Goal: Information Seeking & Learning: Learn about a topic

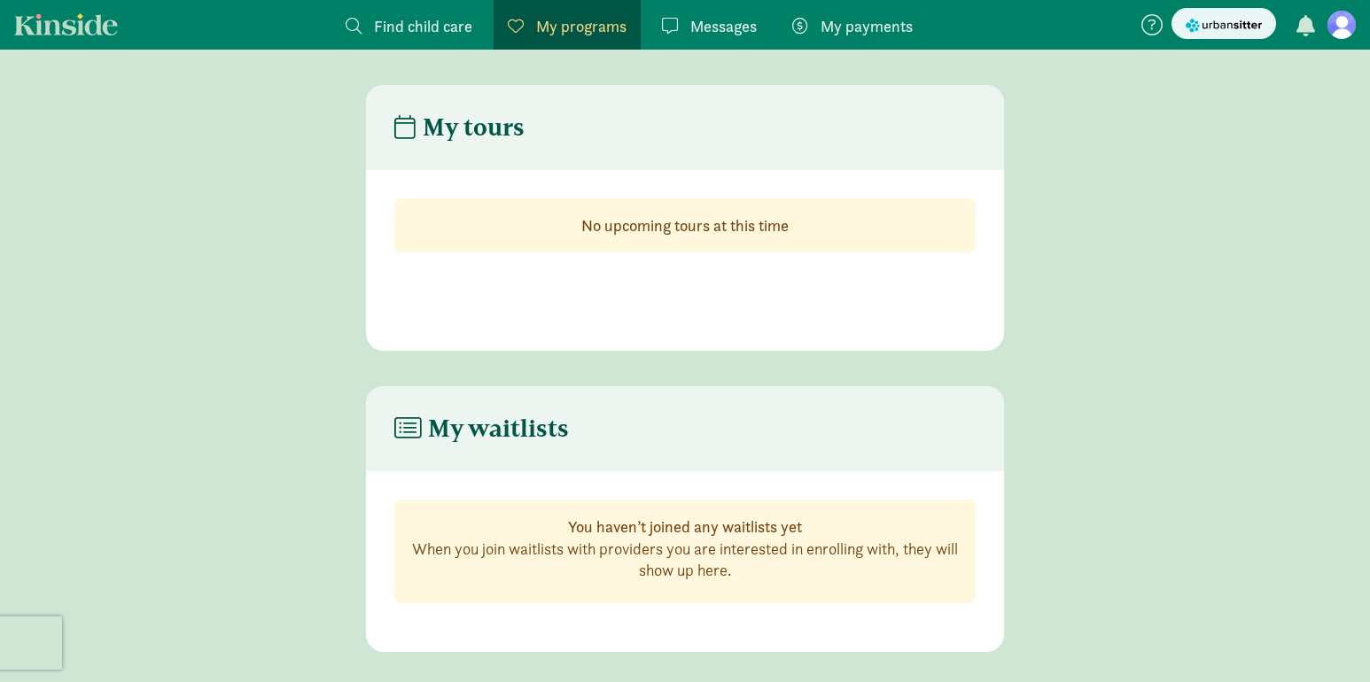
click at [713, 30] on span "Messages" at bounding box center [723, 26] width 66 height 24
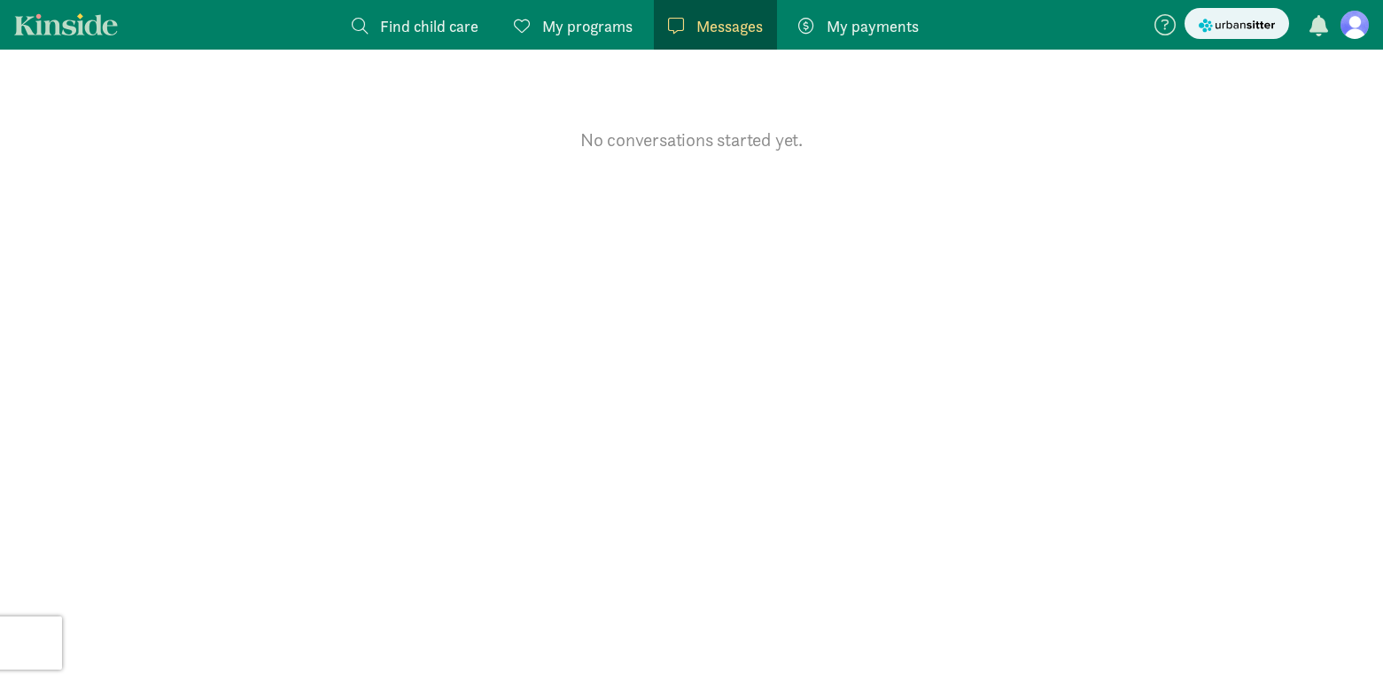
click at [715, 112] on section "No conversations started yet." at bounding box center [691, 366] width 1383 height 633
click at [51, 44] on nav "Find child care Find My programs Programs Messages Messages My payments Pay" at bounding box center [691, 25] width 1383 height 50
click at [62, 33] on link "Kinside" at bounding box center [66, 24] width 104 height 22
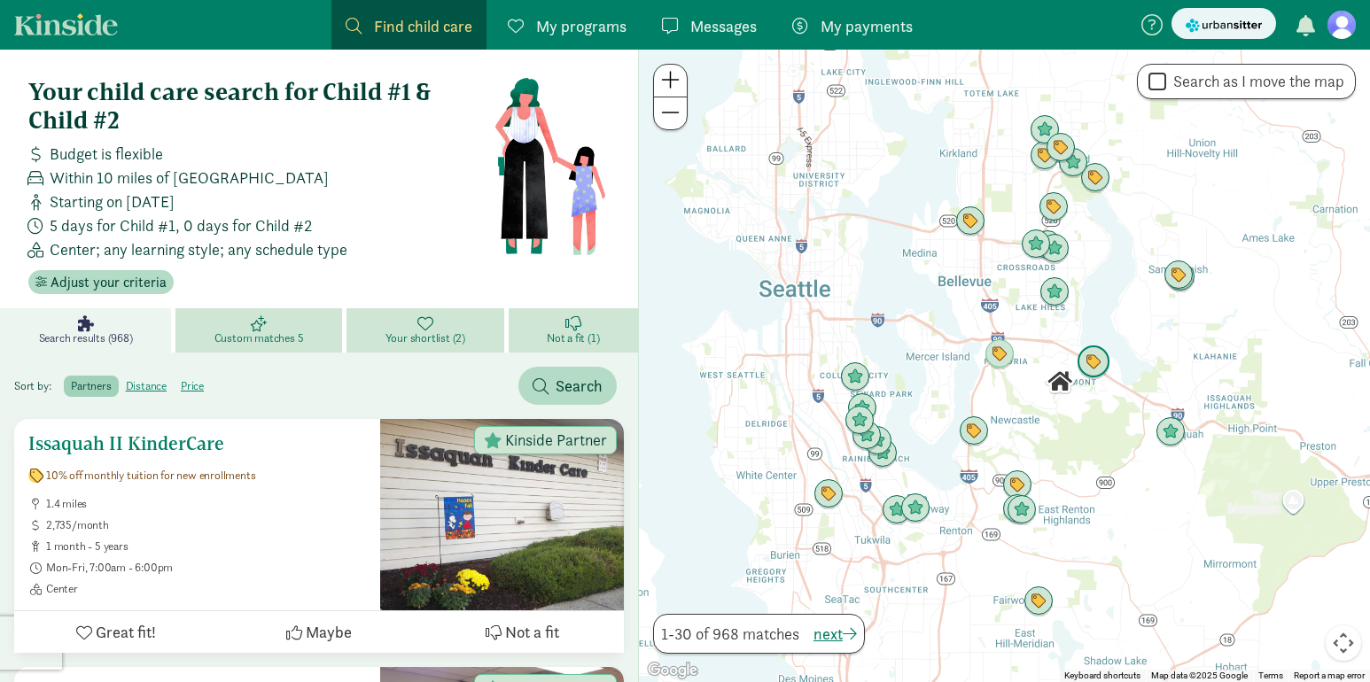
click at [203, 449] on h5 "Issaquah II KinderCare" at bounding box center [197, 443] width 338 height 21
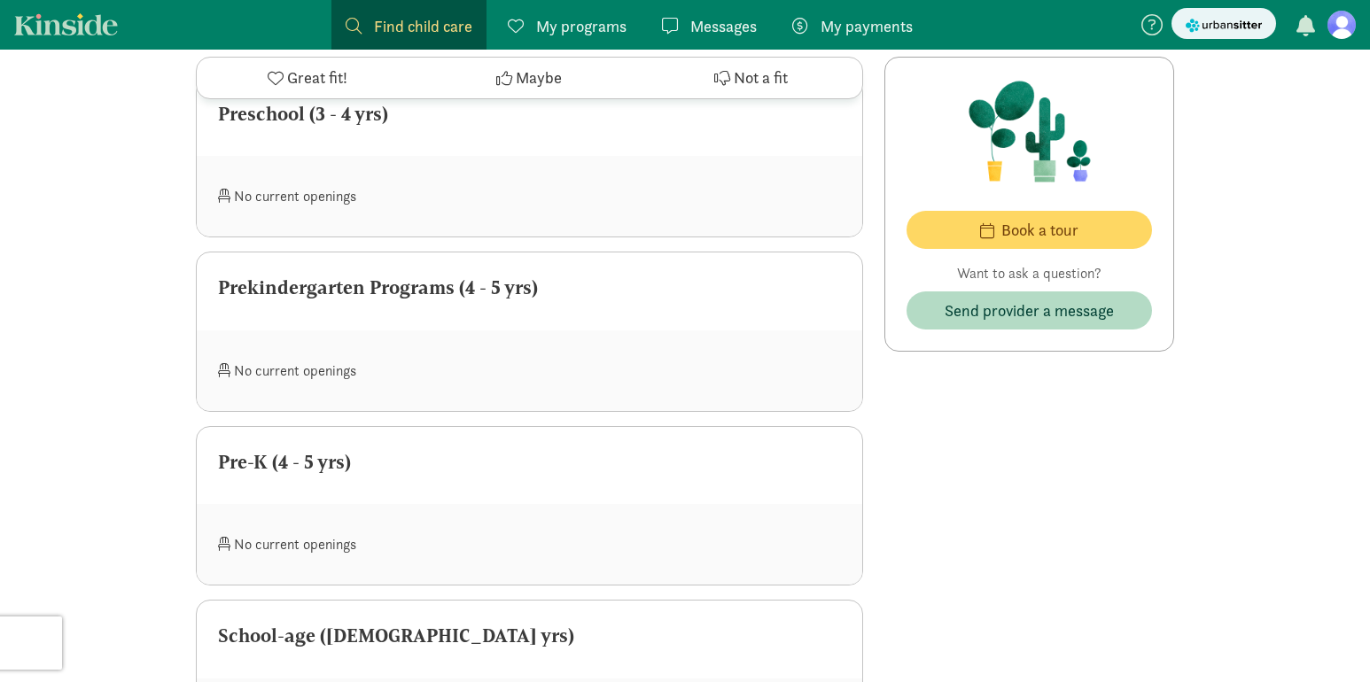
scroll to position [2643, 0]
